Goal: Task Accomplishment & Management: Manage account settings

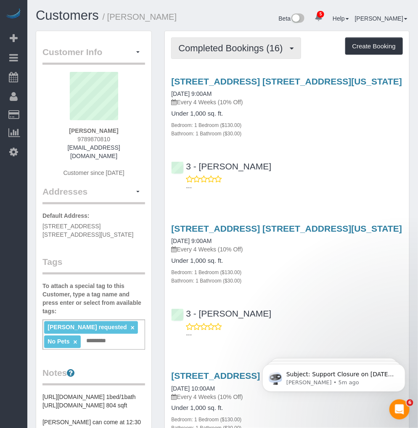
click at [251, 51] on span "Completed Bookings (16)" at bounding box center [232, 48] width 109 height 11
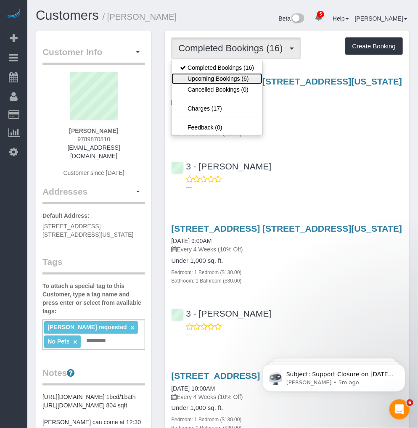
click at [234, 76] on link "Upcoming Bookings (6)" at bounding box center [217, 78] width 91 height 11
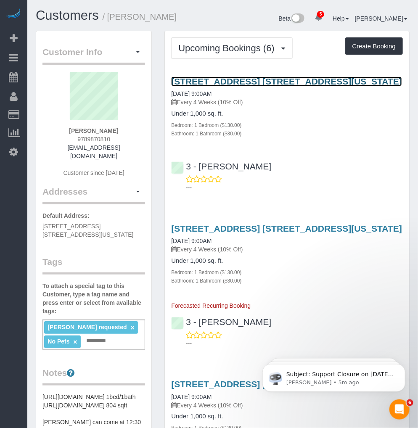
click at [252, 80] on link "200 North End Avenue, Apt. 5j, New York, NY 10282" at bounding box center [286, 82] width 231 height 10
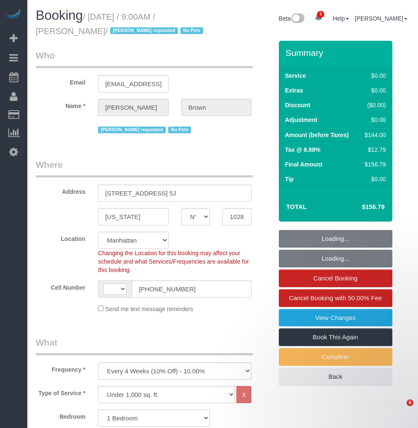
select select "NY"
select select "1"
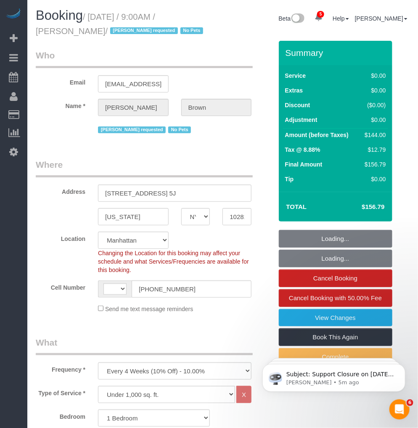
select select "object:535"
select select "string:[GEOGRAPHIC_DATA]"
select select "string:stripe-pm_1NibPd4VGloSiKo7YVp6Yjon"
select select "spot1"
select select "number:58"
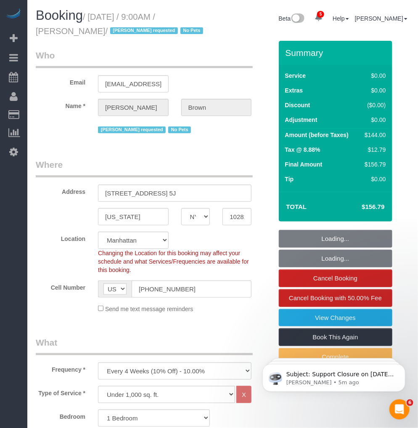
select select "number:74"
select select "number:15"
select select "number:6"
select select "1"
drag, startPoint x: 91, startPoint y: 32, endPoint x: 35, endPoint y: 31, distance: 56.4
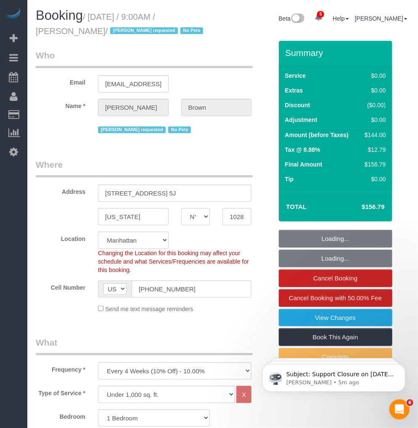
click at [35, 31] on div "Booking / [DATE] / 9:00AM / [PERSON_NAME] / [PERSON_NAME] requested No Pets" at bounding box center [126, 24] width 194 height 32
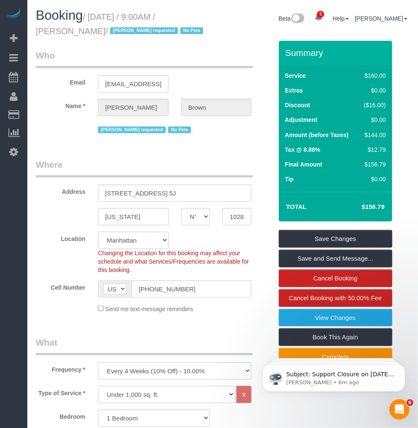
click at [90, 18] on small "/ August 28, 2025 / 9:00AM / Adriana Brown / Ana Araujo requested No Pets" at bounding box center [121, 24] width 170 height 24
drag, startPoint x: 91, startPoint y: 15, endPoint x: 92, endPoint y: 27, distance: 12.2
click at [92, 27] on small "/ August 28, 2025 / 9:00AM / Adriana Brown / Ana Araujo requested No Pets" at bounding box center [121, 24] width 170 height 24
copy small "August 28, 2025 / 9:00AM / Adriana Brown"
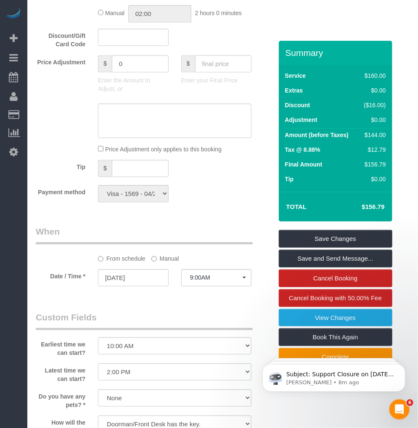
scroll to position [561, 0]
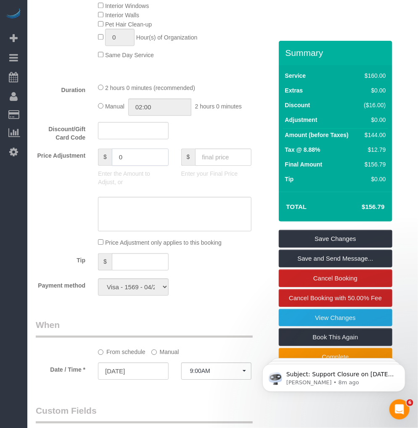
click at [141, 166] on input "0" at bounding box center [140, 157] width 57 height 17
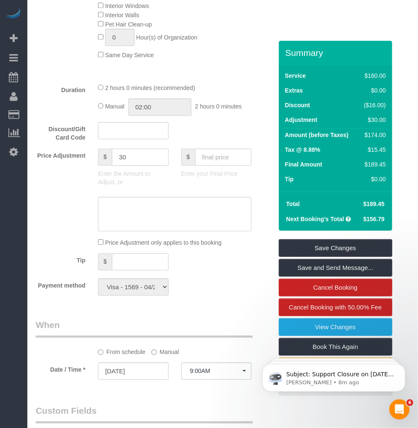
type input "3"
click at [130, 268] on input "text" at bounding box center [140, 261] width 57 height 17
type input "50"
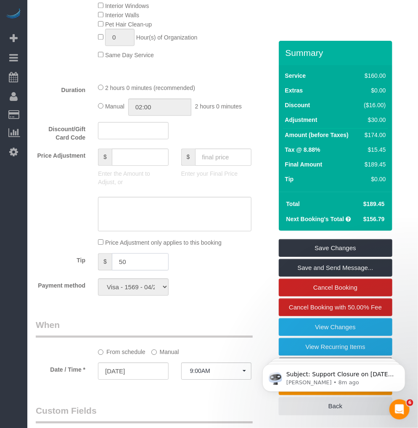
type input "0"
type input "50"
click at [49, 210] on div at bounding box center [154, 214] width 250 height 35
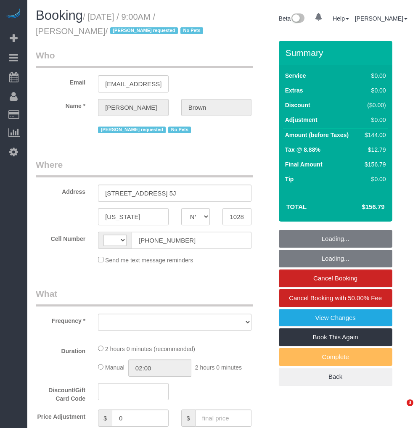
select select "NY"
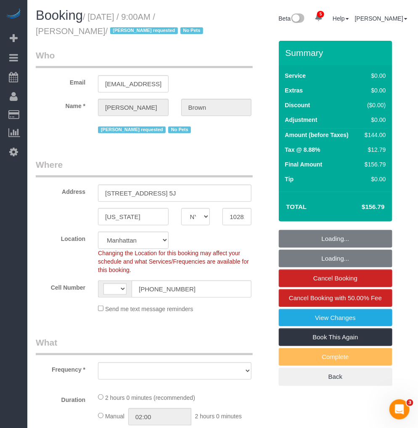
select select "string:[GEOGRAPHIC_DATA]"
select select "string:stripe-pm_1NibPd4VGloSiKo7YVp6Yjon"
select select "1"
select select "spot1"
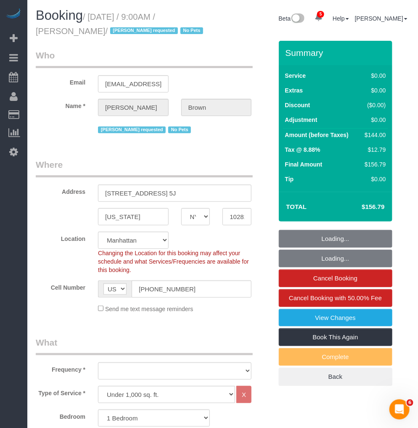
select select "object:783"
select select "number:58"
select select "number:74"
select select "number:15"
select select "number:6"
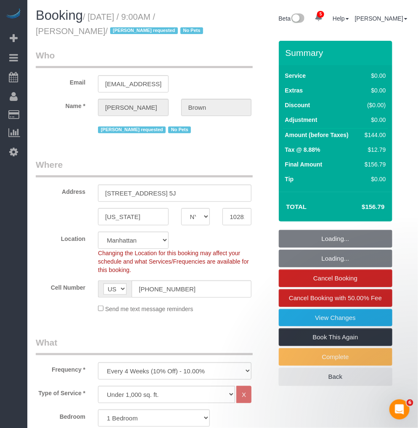
select select "object:1361"
select select "1"
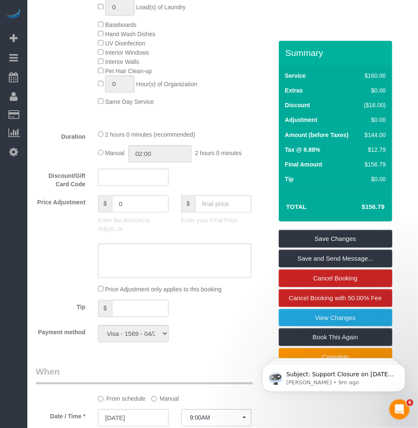
scroll to position [608, 0]
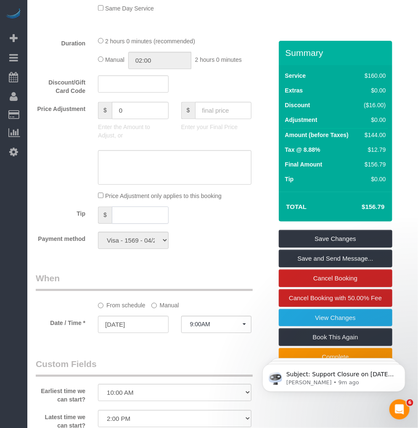
click at [127, 224] on input "text" at bounding box center [140, 215] width 57 height 17
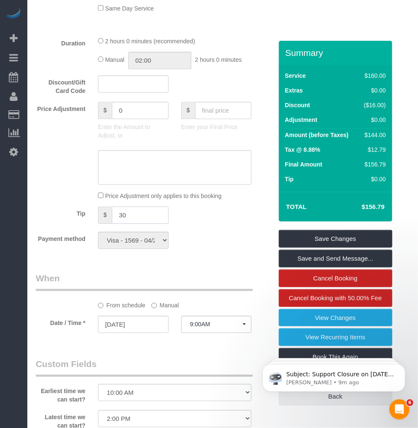
type input "30"
click at [56, 185] on div at bounding box center [154, 167] width 250 height 35
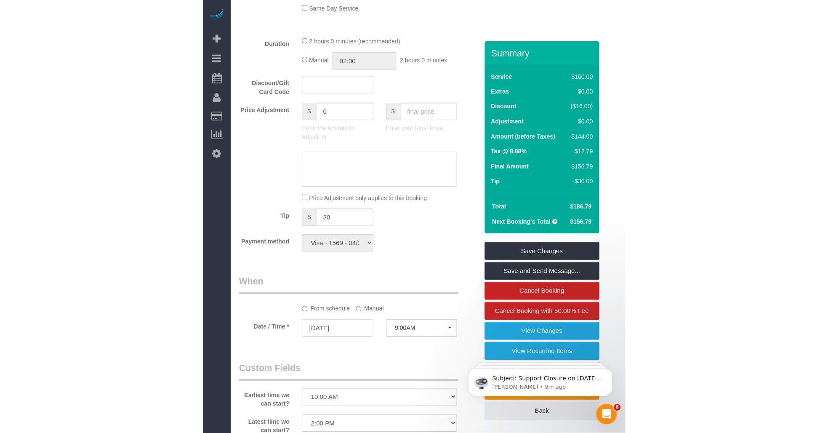
scroll to position [581, 0]
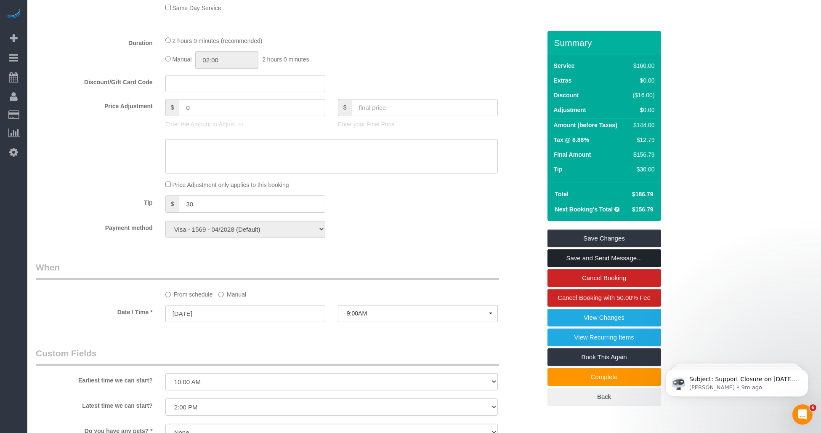
click at [418, 259] on link "Save and Send Message..." at bounding box center [604, 258] width 114 height 18
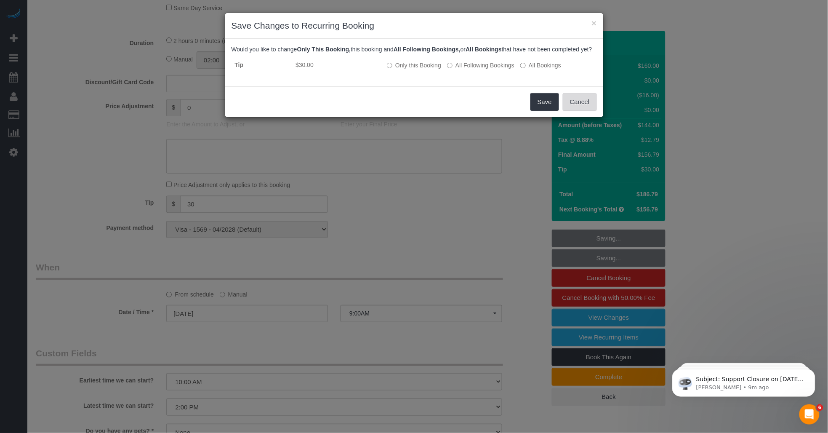
click at [418, 111] on button "Cancel" at bounding box center [580, 102] width 34 height 18
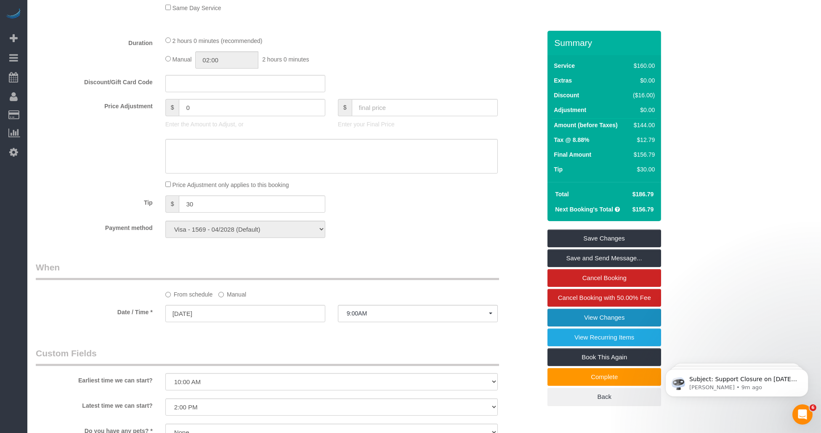
click at [418, 316] on link "View Changes" at bounding box center [604, 317] width 114 height 18
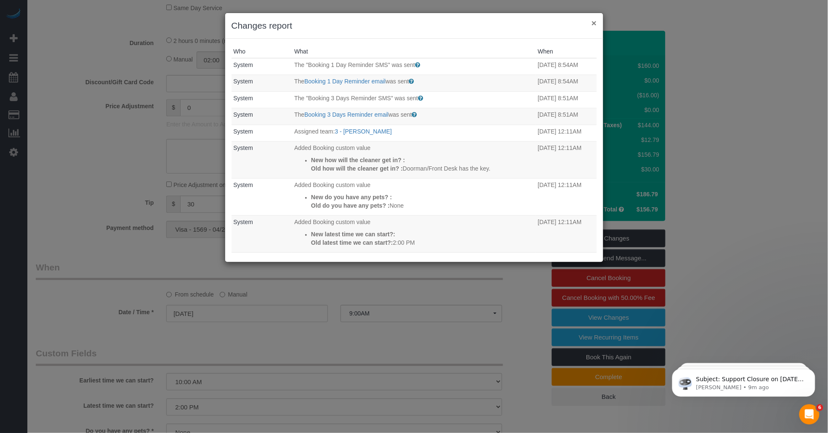
click at [418, 24] on button "×" at bounding box center [593, 23] width 5 height 9
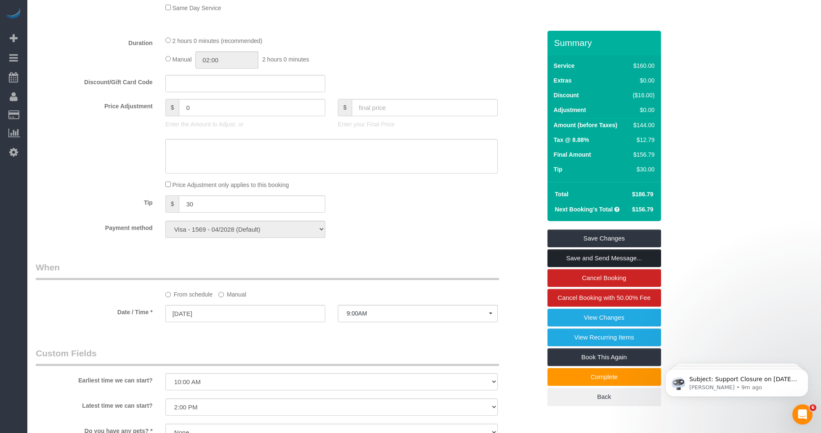
click at [418, 256] on link "Save and Send Message..." at bounding box center [604, 258] width 114 height 18
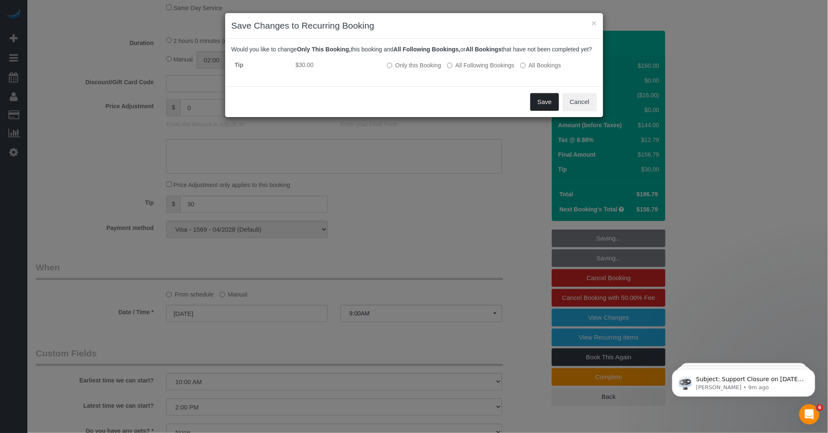
click at [418, 111] on button "Save" at bounding box center [544, 102] width 29 height 18
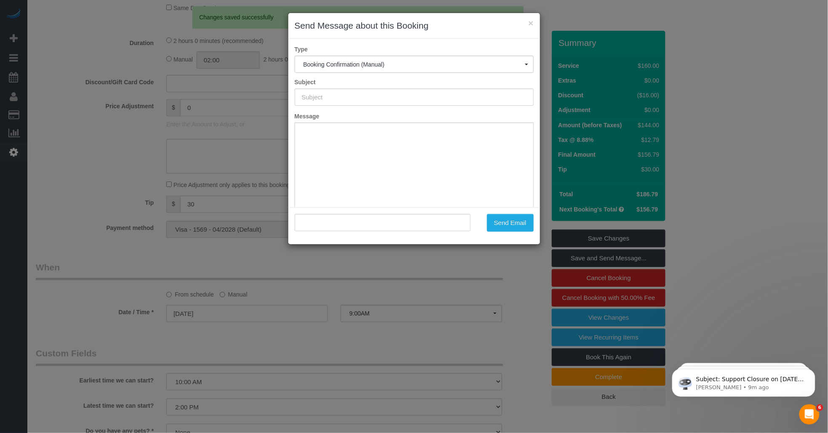
type input "Cleaning Confirmed for 08/28/2025 at 9:00am"
type input ""Adriana Brown" <adrianabrown000@gmail.com>"
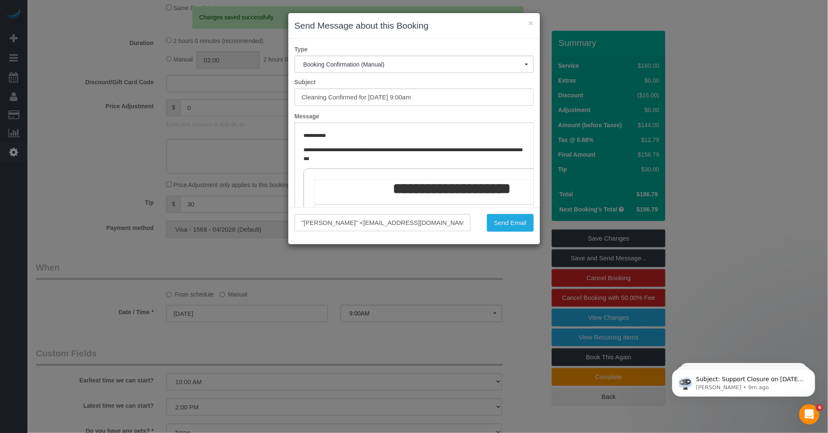
scroll to position [0, 0]
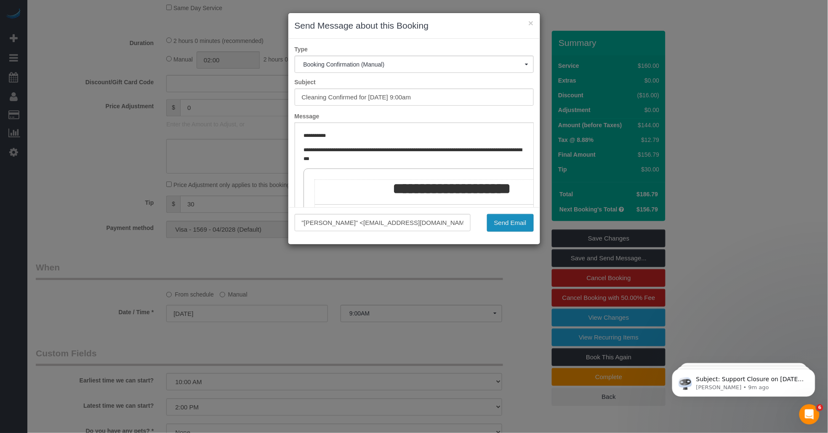
click at [418, 224] on button "Send Email" at bounding box center [510, 223] width 47 height 18
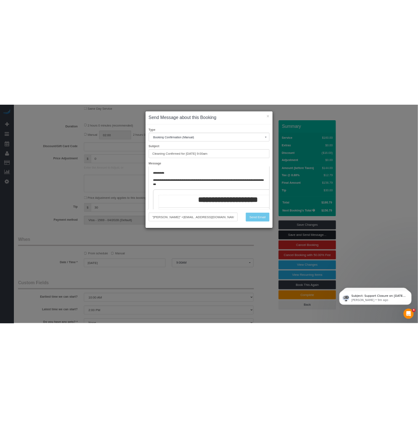
scroll to position [611, 0]
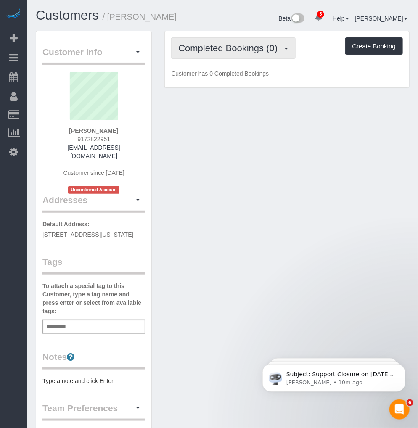
click at [230, 48] on span "Completed Bookings (0)" at bounding box center [230, 48] width 104 height 11
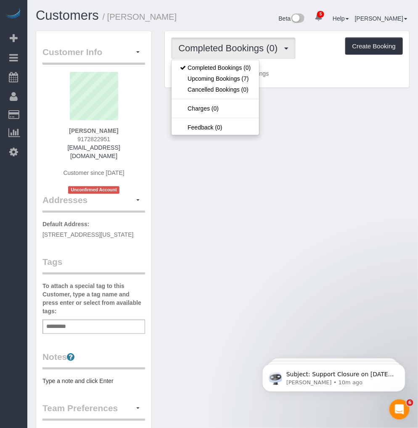
click at [323, 146] on div "Customer Info Edit Contact Info Send Message Email Preferences Special Sales Ta…" at bounding box center [222, 330] width 387 height 598
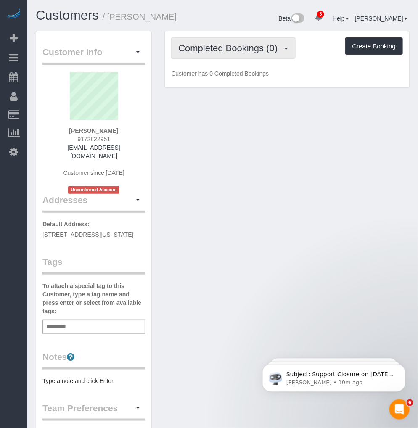
click at [209, 57] on button "Completed Bookings (0)" at bounding box center [233, 47] width 125 height 21
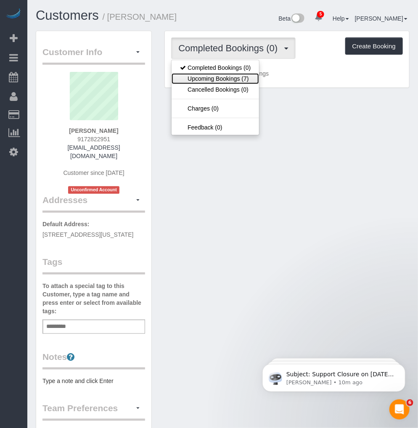
click at [207, 80] on link "Upcoming Bookings (7)" at bounding box center [216, 78] width 88 height 11
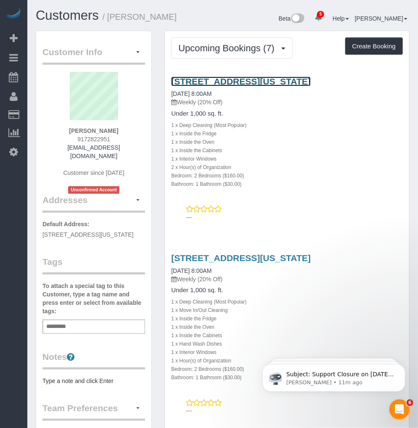
click at [195, 84] on link "400 E 58th St, 15c, New York, NY 10022" at bounding box center [241, 82] width 140 height 10
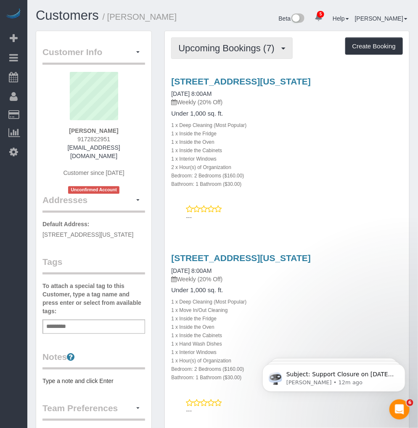
click at [220, 50] on span "Upcoming Bookings (7)" at bounding box center [228, 48] width 101 height 11
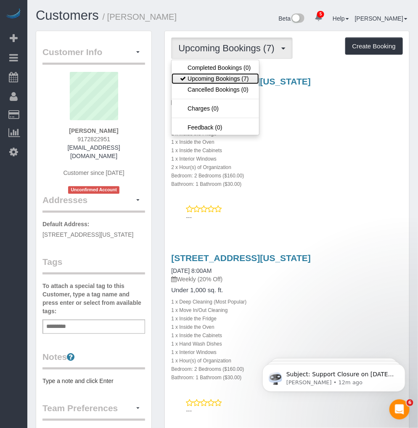
click at [208, 80] on link "Upcoming Bookings (7)" at bounding box center [216, 78] width 88 height 11
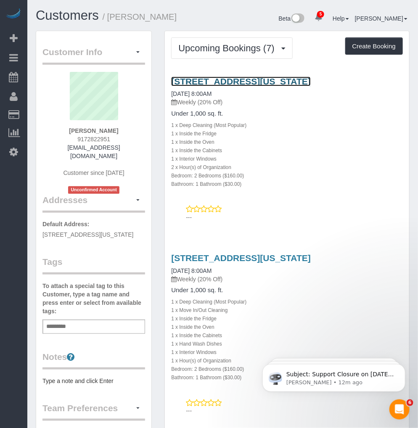
click at [213, 86] on link "400 E 58th St, 15c, New York, NY 10022" at bounding box center [241, 82] width 140 height 10
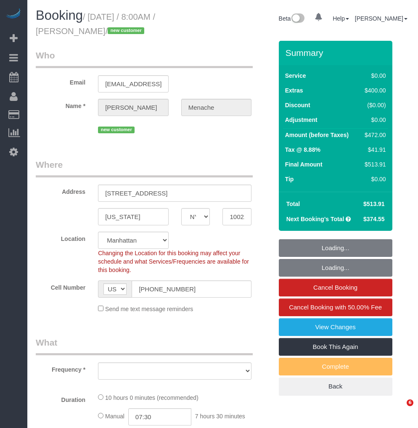
select select "NY"
select select "number:56"
select select "number:70"
select select "number:15"
select select "number:5"
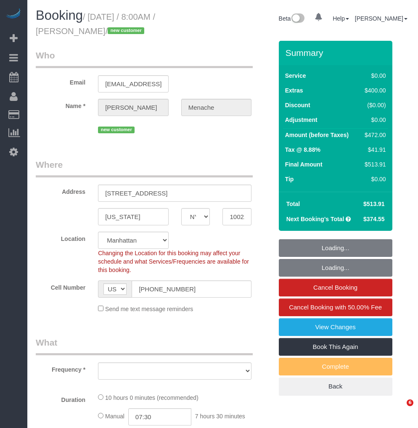
select select "object:930"
select select "spot1"
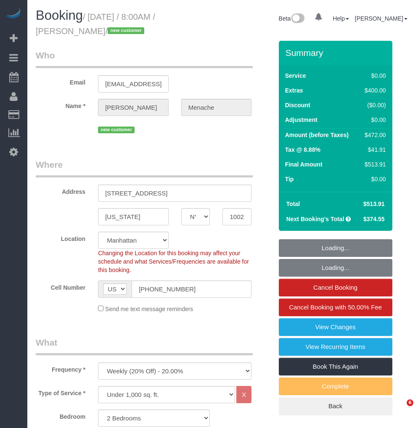
select select "2"
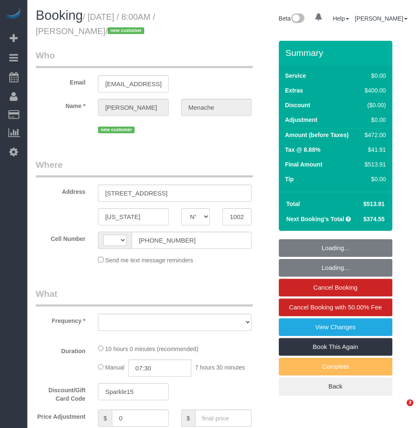
select select "NY"
select select "object:419"
select select "string:US"
select select "2"
select select "number:56"
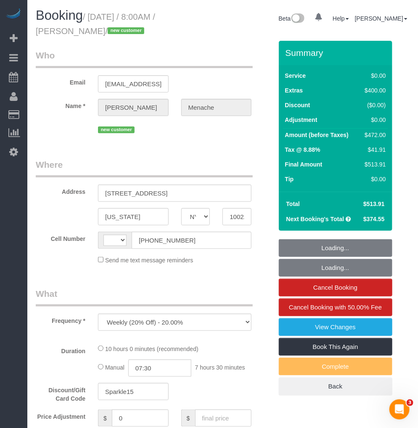
select select "number:70"
select select "number:15"
select select "number:5"
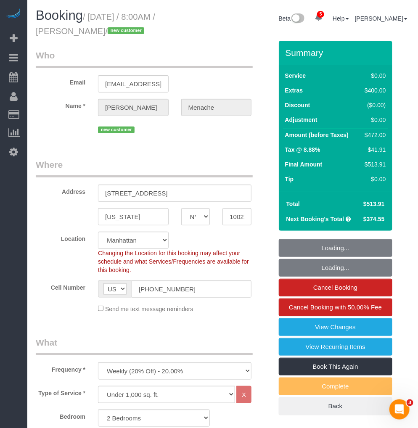
select select "string:stripe-pm_1S14GQ4VGloSiKo7FtdT7e7N"
select select "spot1"
select select "object:1321"
drag, startPoint x: 91, startPoint y: 15, endPoint x: 101, endPoint y: 28, distance: 16.5
click at [101, 28] on small "/ August 29, 2025 / 8:00AM / Daniele Menache / new customer" at bounding box center [96, 24] width 120 height 24
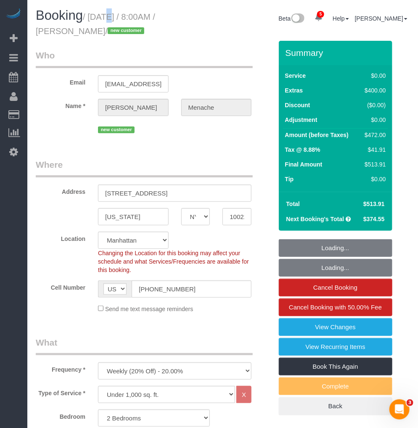
select select "2"
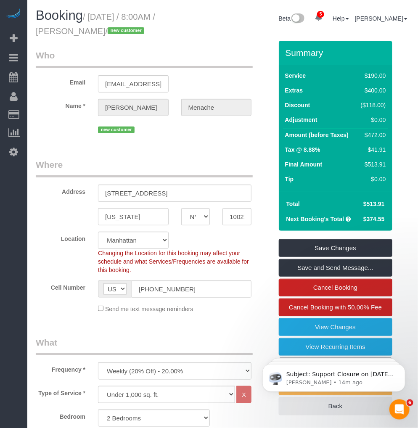
click at [90, 15] on small "/ August 29, 2025 / 8:00AM / Daniele Menache / new customer" at bounding box center [96, 24] width 120 height 24
drag, startPoint x: 90, startPoint y: 14, endPoint x: 100, endPoint y: 28, distance: 16.7
click at [100, 28] on small "/ August 29, 2025 / 8:00AM / Daniele Menache / new customer" at bounding box center [96, 24] width 120 height 24
copy small "August 29, 2025 / 8:00AM / Daniele Menache"
click at [103, 31] on small "/ August 29, 2025 / 8:00AM / Daniele Menache / new customer" at bounding box center [96, 24] width 120 height 24
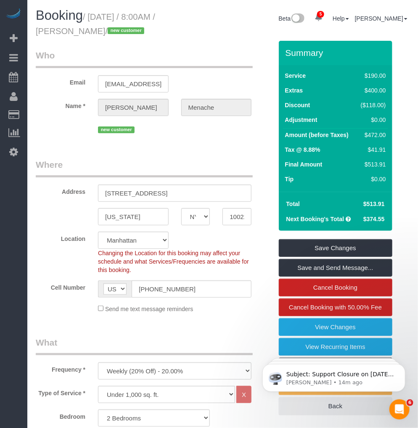
click at [102, 21] on small "/ August 29, 2025 / 8:00AM / Daniele Menache / new customer" at bounding box center [96, 24] width 120 height 24
drag, startPoint x: 101, startPoint y: 29, endPoint x: 30, endPoint y: 29, distance: 71.1
click at [30, 29] on div "Booking / August 29, 2025 / 8:00AM / Daniele Menache / new customer" at bounding box center [126, 24] width 194 height 32
copy small "Daniele Menache"
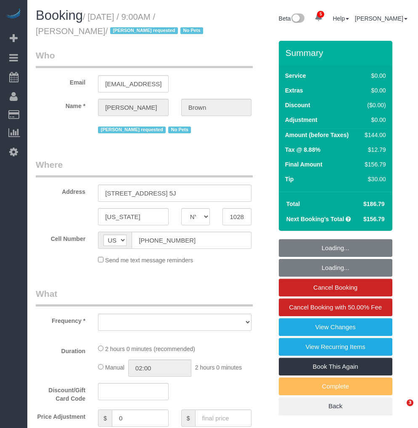
select select "NY"
select select "number:58"
select select "number:74"
select select "number:15"
select select "number:6"
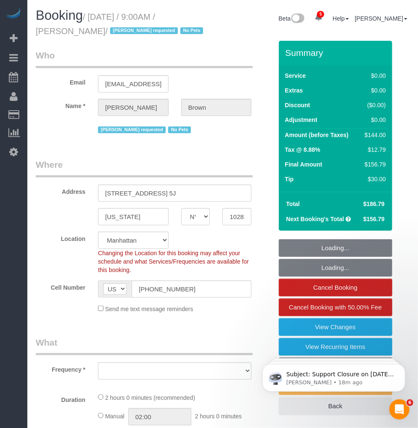
select select "object:833"
select select "string:stripe-pm_1NibPd4VGloSiKo7YVp6Yjon"
select select "spot1"
select select "1"
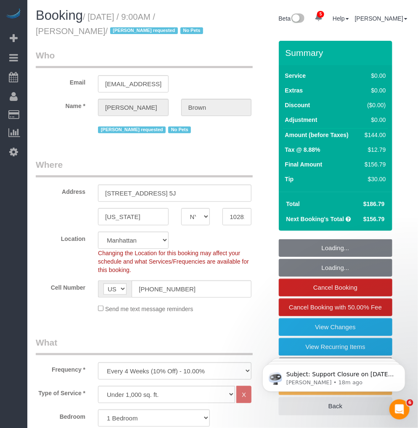
select select "object:1333"
select select "1"
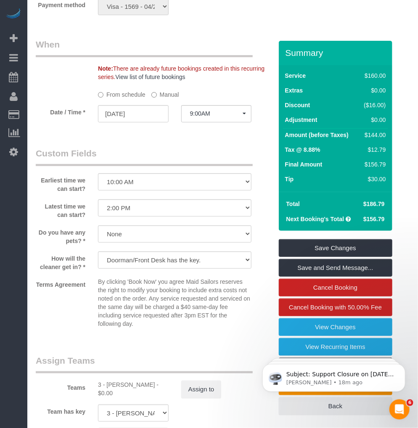
scroll to position [982, 0]
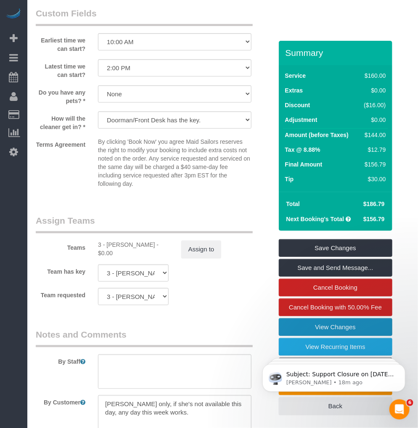
click at [314, 327] on link "View Changes" at bounding box center [336, 328] width 114 height 18
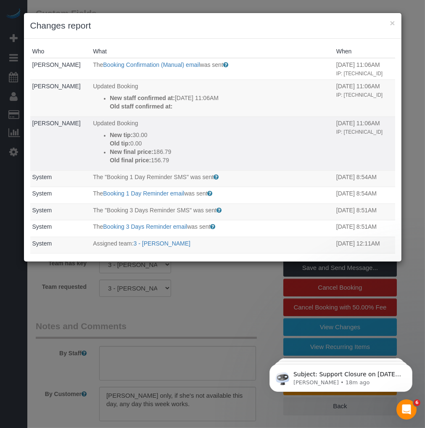
drag, startPoint x: 150, startPoint y: 158, endPoint x: 170, endPoint y: 157, distance: 19.4
click at [170, 157] on p "Old final price: 156.79" at bounding box center [221, 160] width 223 height 8
drag, startPoint x: 170, startPoint y: 157, endPoint x: 146, endPoint y: 159, distance: 23.6
click at [146, 159] on strong "Old final price:" at bounding box center [130, 160] width 41 height 7
drag, startPoint x: 151, startPoint y: 159, endPoint x: 165, endPoint y: 159, distance: 14.3
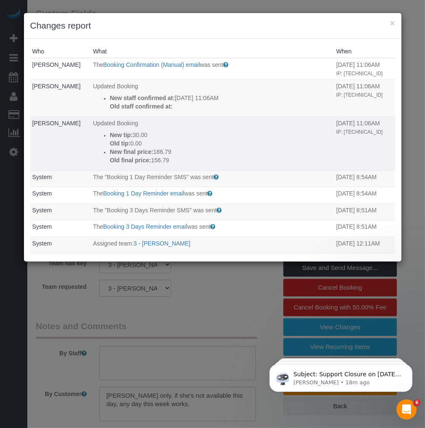
click at [165, 159] on p "Old final price: 156.79" at bounding box center [221, 160] width 223 height 8
drag, startPoint x: 165, startPoint y: 159, endPoint x: 157, endPoint y: 145, distance: 16.2
click at [157, 145] on p "Old tip: 0.00" at bounding box center [221, 143] width 223 height 8
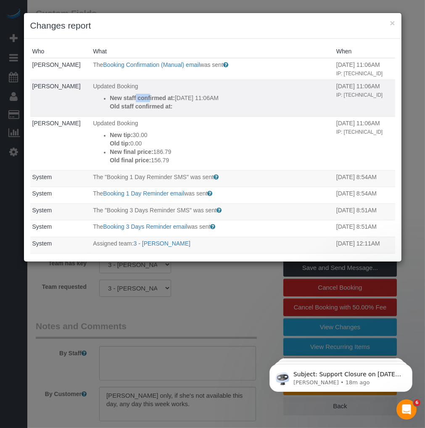
drag, startPoint x: 146, startPoint y: 96, endPoint x: 159, endPoint y: 94, distance: 12.7
click at [159, 95] on strong "New staff confirmed at:" at bounding box center [142, 98] width 65 height 7
drag, startPoint x: 394, startPoint y: 19, endPoint x: 178, endPoint y: 60, distance: 220.0
click at [390, 19] on button "×" at bounding box center [392, 23] width 5 height 9
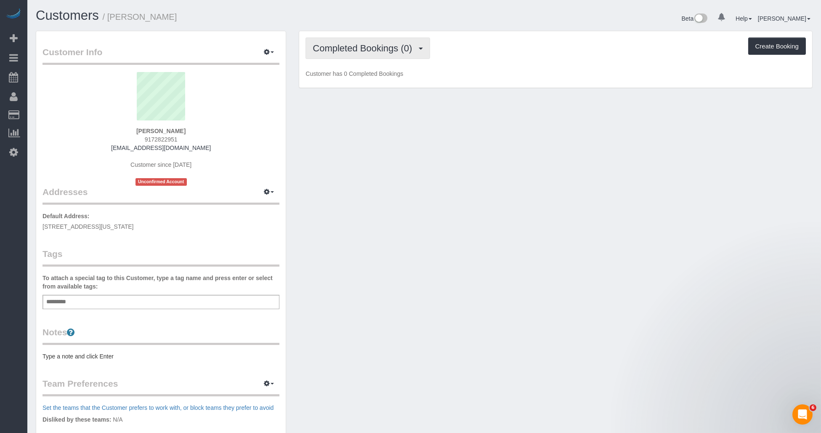
click at [370, 49] on span "Completed Bookings (0)" at bounding box center [365, 48] width 104 height 11
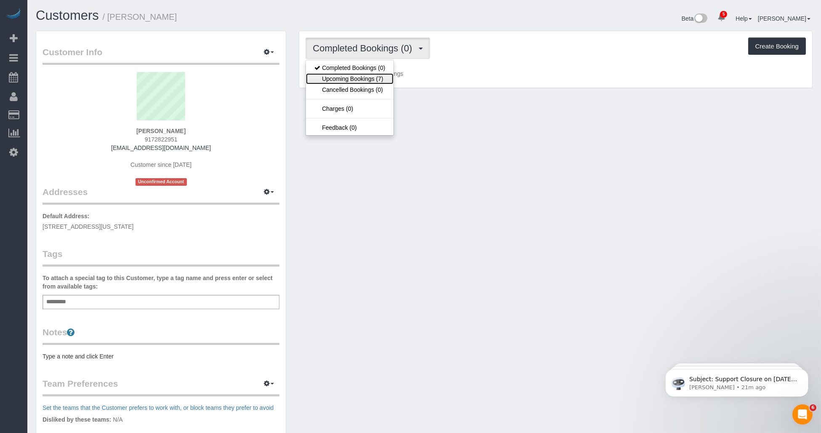
drag, startPoint x: 352, startPoint y: 78, endPoint x: 370, endPoint y: 79, distance: 18.5
click at [353, 79] on link "Upcoming Bookings (7)" at bounding box center [350, 78] width 88 height 11
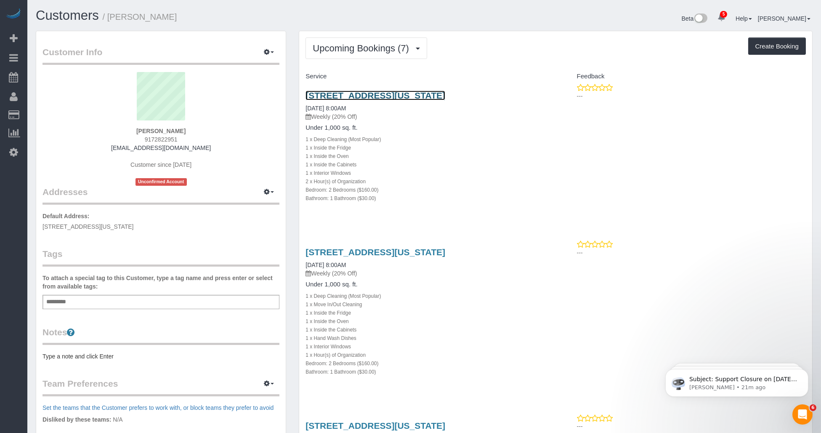
click at [401, 92] on link "[STREET_ADDRESS][US_STATE]" at bounding box center [375, 95] width 140 height 10
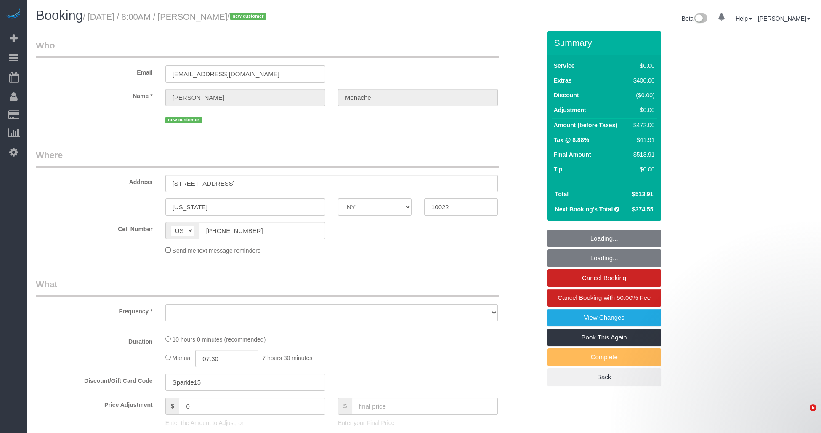
select select "NY"
select select "string:stripe-pm_1S14GQ4VGloSiKo7FtdT7e7N"
select select "number:56"
select select "number:70"
select select "number:15"
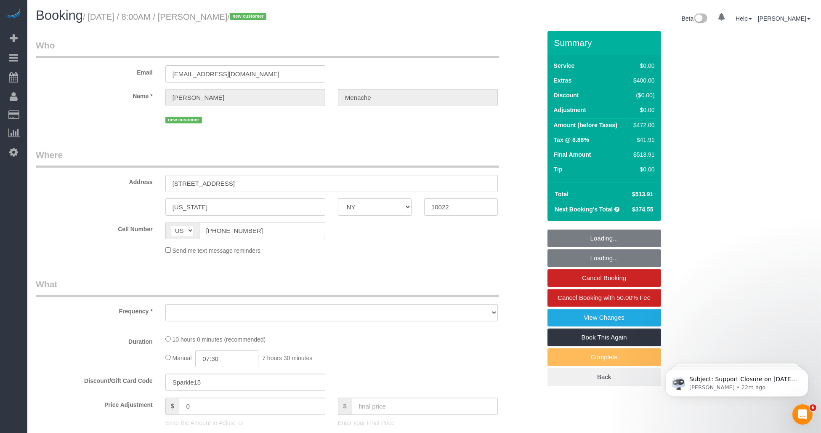
select select "number:5"
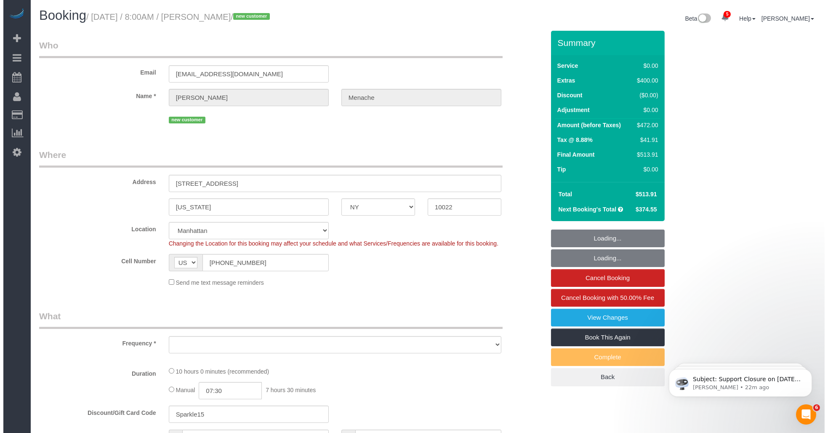
scroll to position [47, 0]
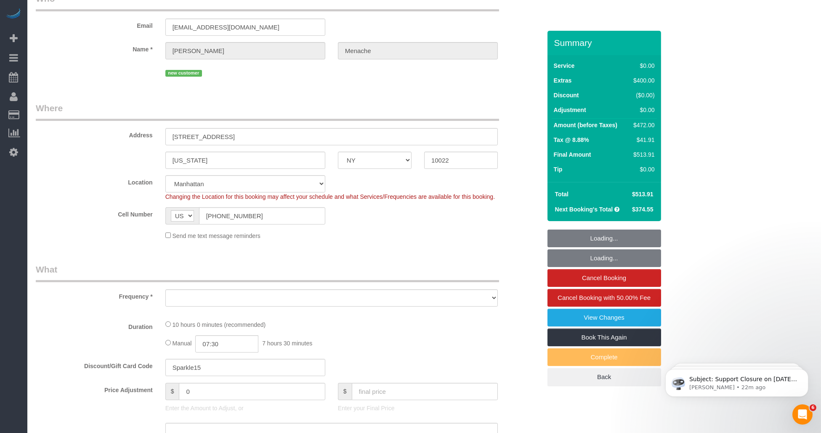
select select "object:922"
select select "2"
select select "spot1"
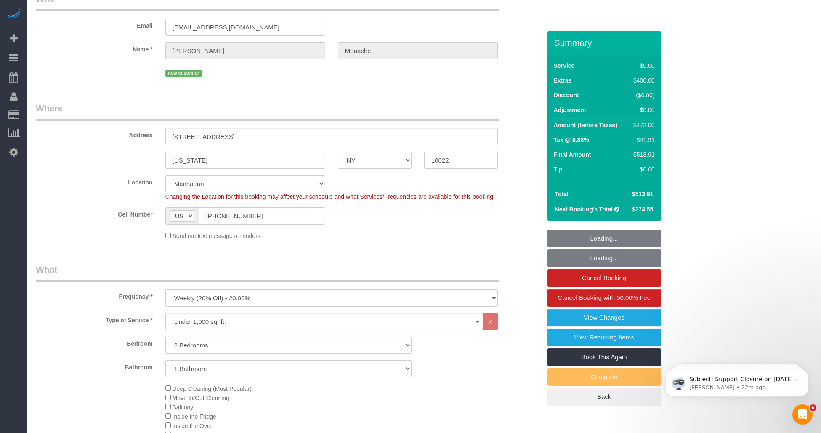
select select "object:1357"
select select "2"
click at [604, 322] on link "View Changes" at bounding box center [604, 317] width 114 height 18
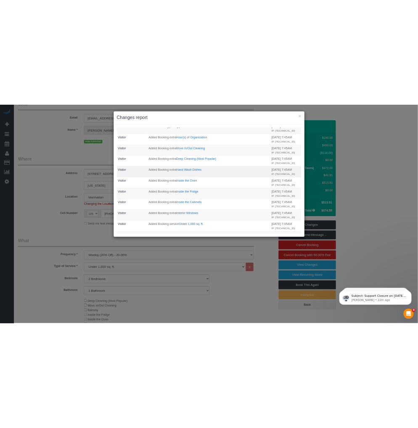
scroll to position [598, 0]
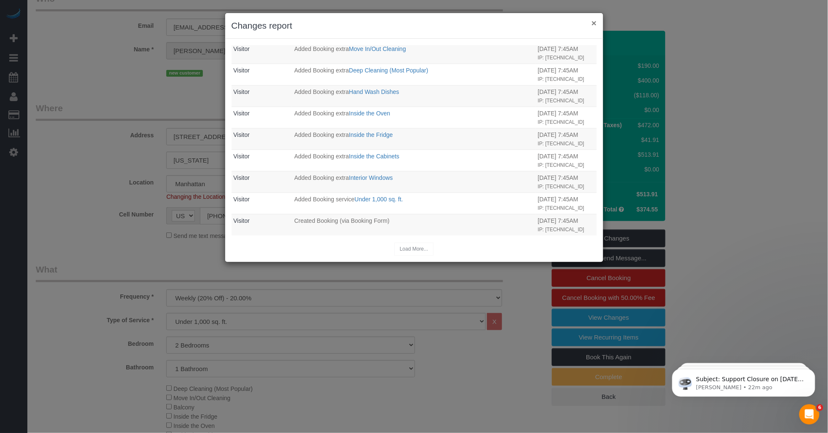
click at [591, 20] on button "×" at bounding box center [593, 23] width 5 height 9
